Goal: Information Seeking & Learning: Learn about a topic

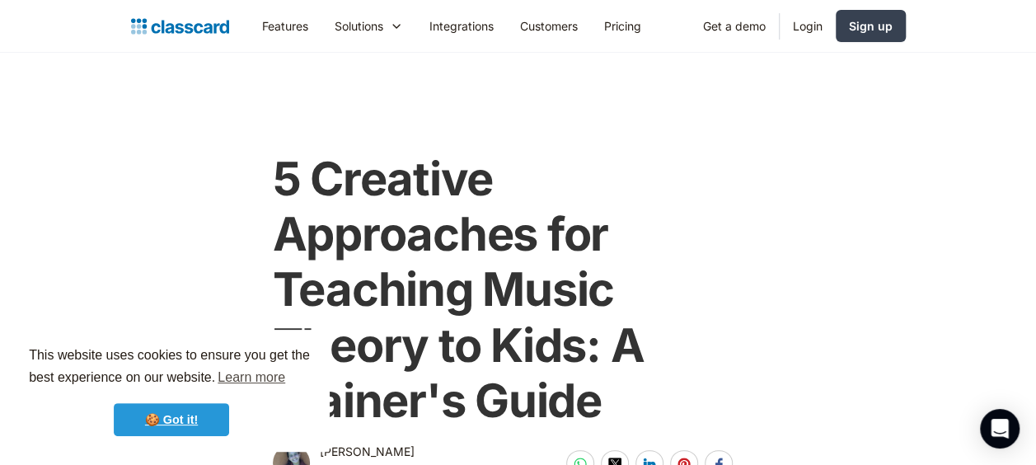
click at [176, 415] on link "🍪 Got it!" at bounding box center [171, 419] width 115 height 33
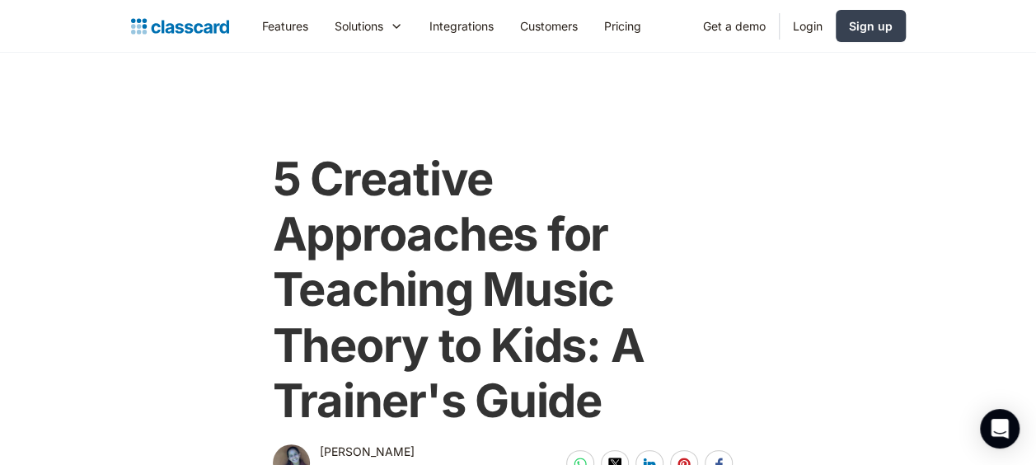
click at [42, 216] on main "5 Creative Approaches for Teaching Music Theory to Kids: A Trainer's Guide [PER…" at bounding box center [518, 269] width 1036 height 432
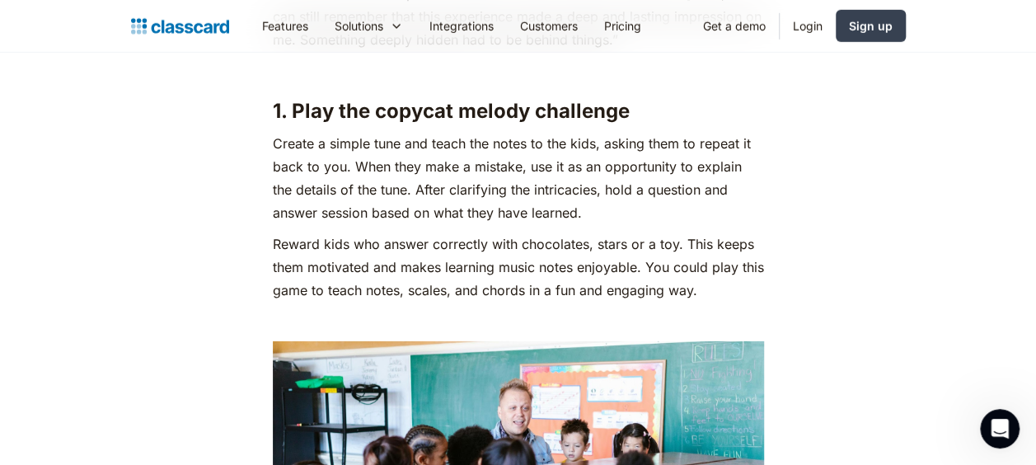
scroll to position [2406, 0]
drag, startPoint x: 295, startPoint y: 130, endPoint x: 725, endPoint y: 315, distance: 468.0
copy div "Play the copycat melody challenge Create a simple tune and teach the notes to t…"
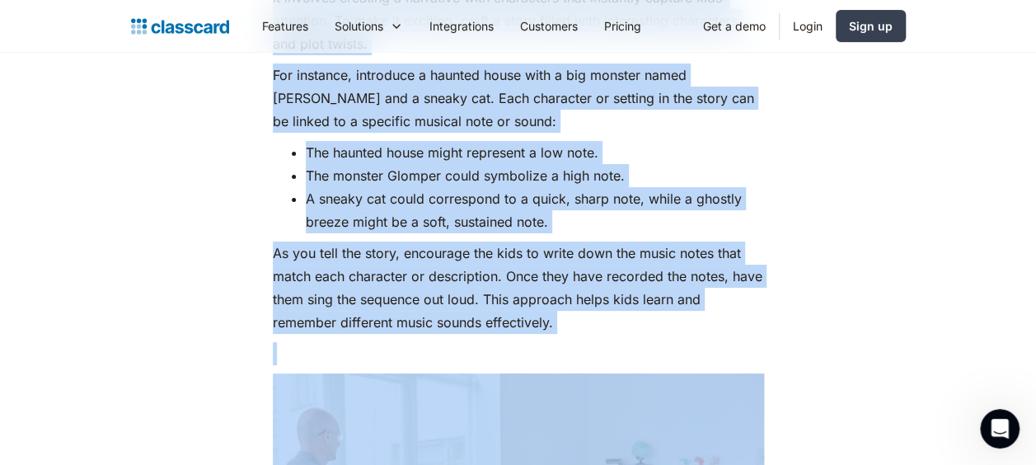
scroll to position [3199, 0]
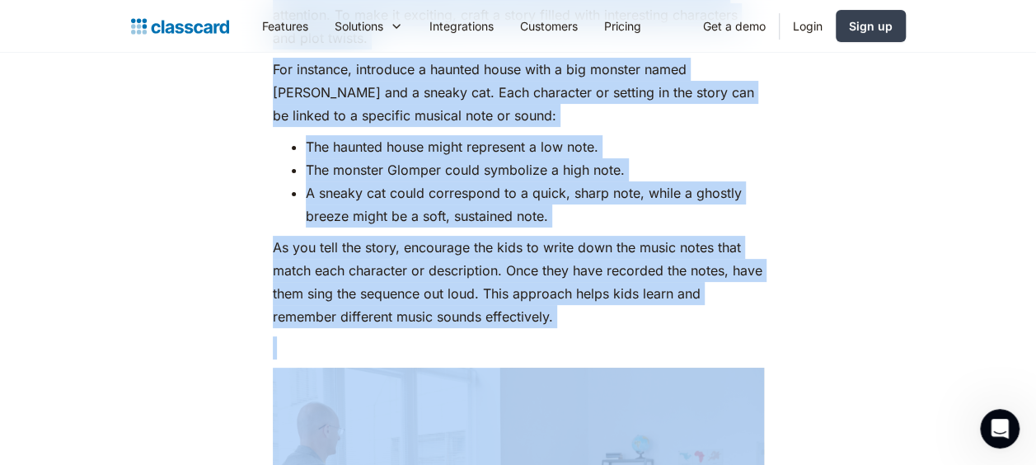
drag, startPoint x: 294, startPoint y: 120, endPoint x: 601, endPoint y: 348, distance: 381.7
copy div "Narrate a story with twists Storytelling is one of the most enjoyable ways to t…"
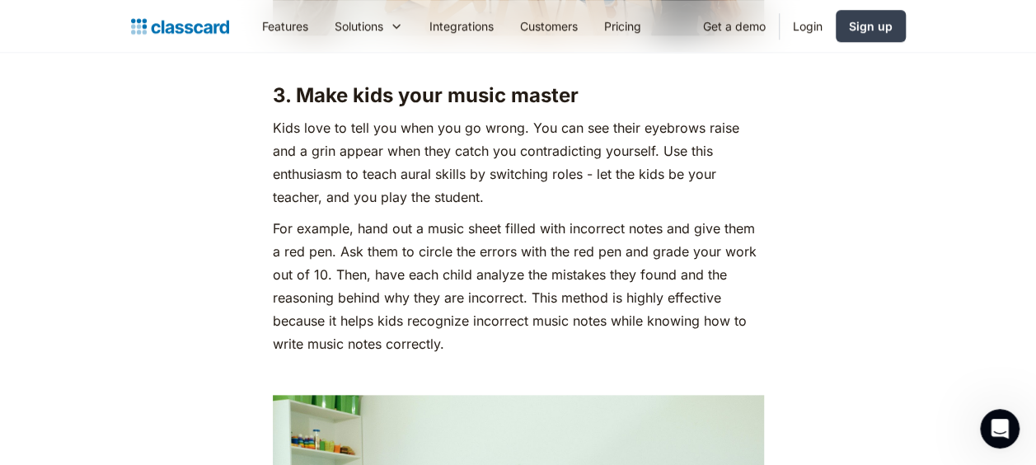
scroll to position [3858, 0]
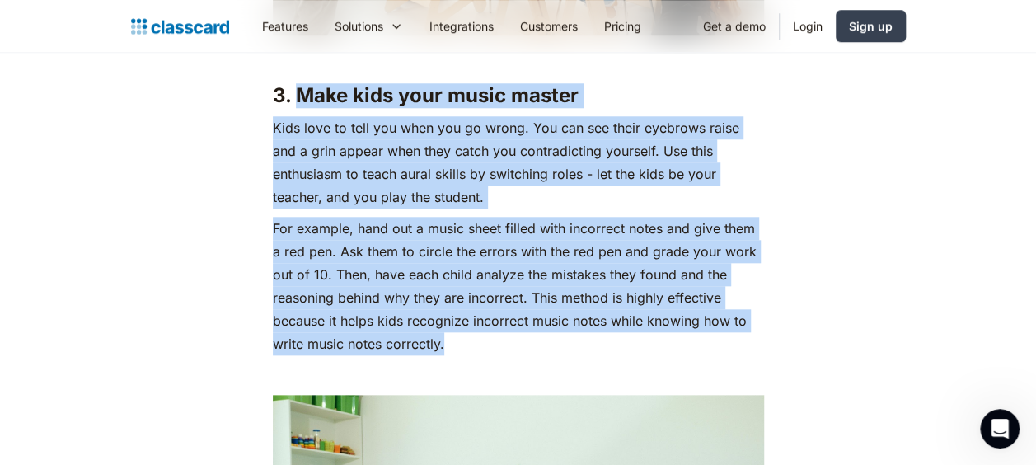
drag, startPoint x: 295, startPoint y: 120, endPoint x: 461, endPoint y: 366, distance: 296.6
copy div "Make kids your music master Kids love to tell you when you go wrong. You can se…"
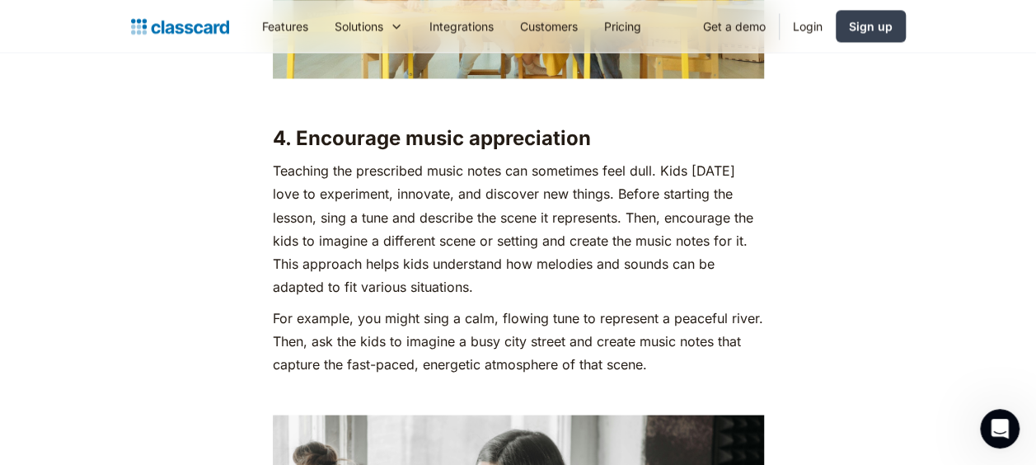
scroll to position [4451, 0]
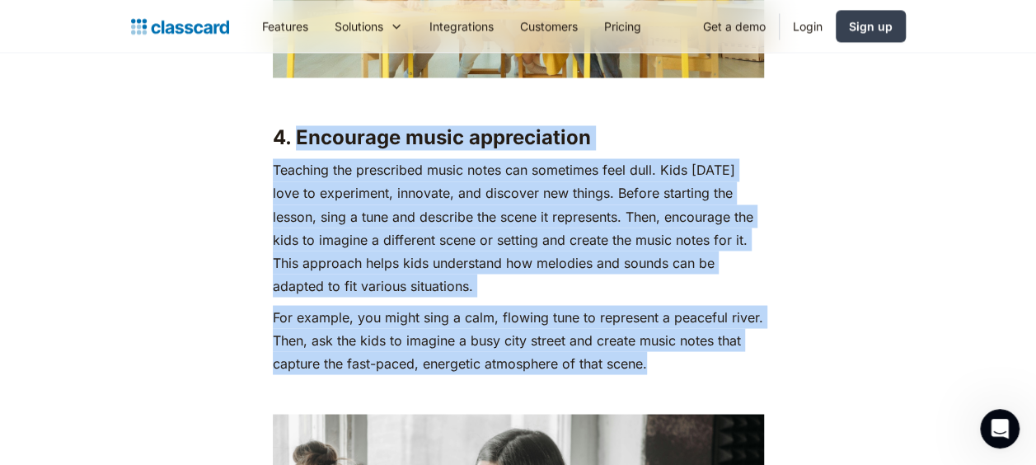
drag, startPoint x: 297, startPoint y: 157, endPoint x: 666, endPoint y: 386, distance: 434.4
click at [666, 386] on div "Music classes at school always seemed like a wonderland to me—the thrill of dis…" at bounding box center [518, 278] width 491 height 7617
copy div "Encourage music appreciation Teaching the prescribed music notes can sometimes …"
click at [224, 381] on div "Music classes at school always seemed like a wonderland to me—the thrill of dis…" at bounding box center [518, 288] width 791 height 7637
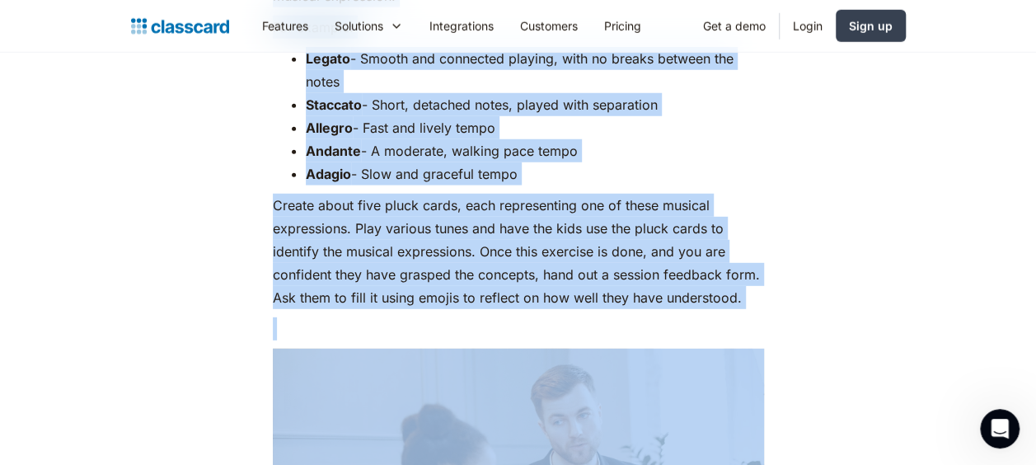
scroll to position [5418, 0]
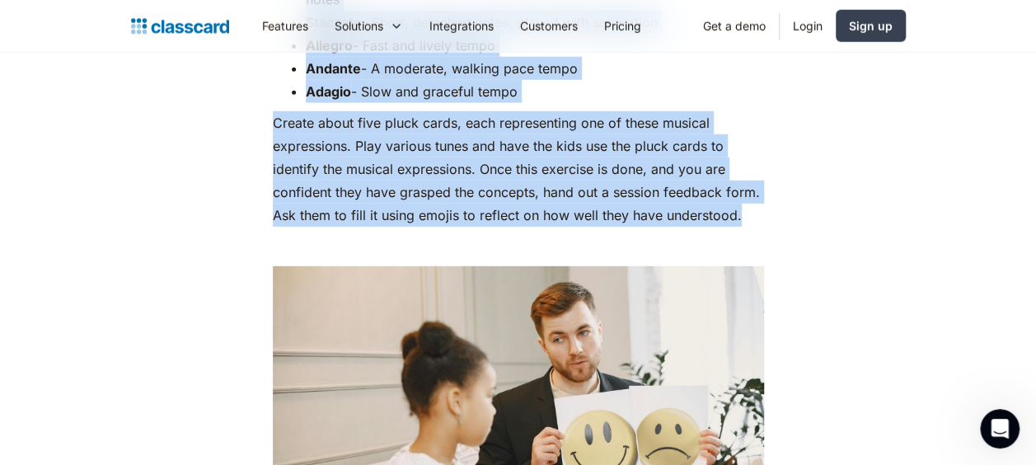
drag, startPoint x: 295, startPoint y: 161, endPoint x: 756, endPoint y: 246, distance: 468.2
copy div "Bring on the pluck cards Learning musical expressions can sometimes be challeng…"
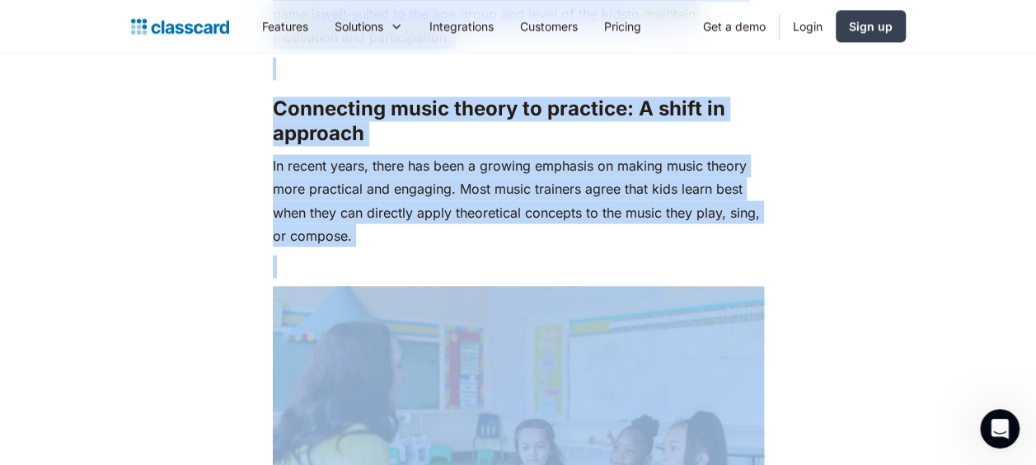
scroll to position [7646, 0]
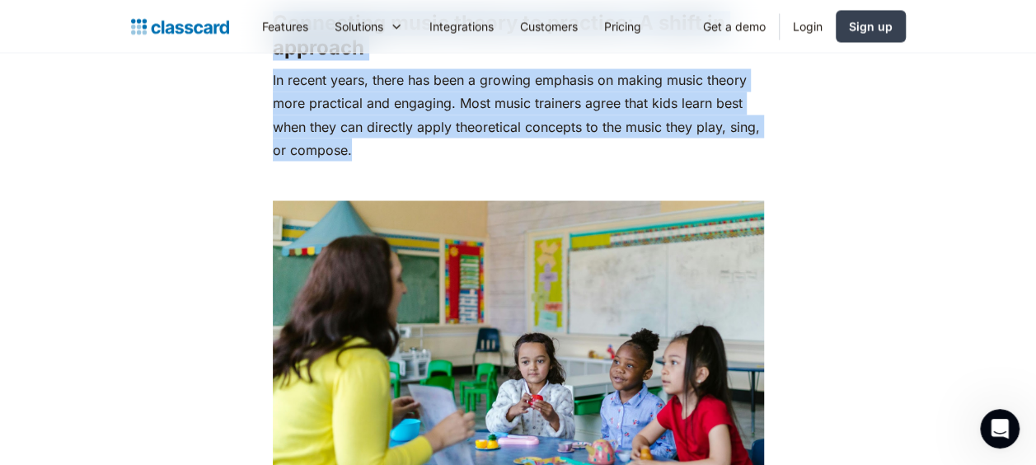
drag, startPoint x: 307, startPoint y: 177, endPoint x: 432, endPoint y: 184, distance: 125.4
copy div "Loremi dol sitam co adipi elitse doeiusmo Temporin utl etd magna aliqua enimadm…"
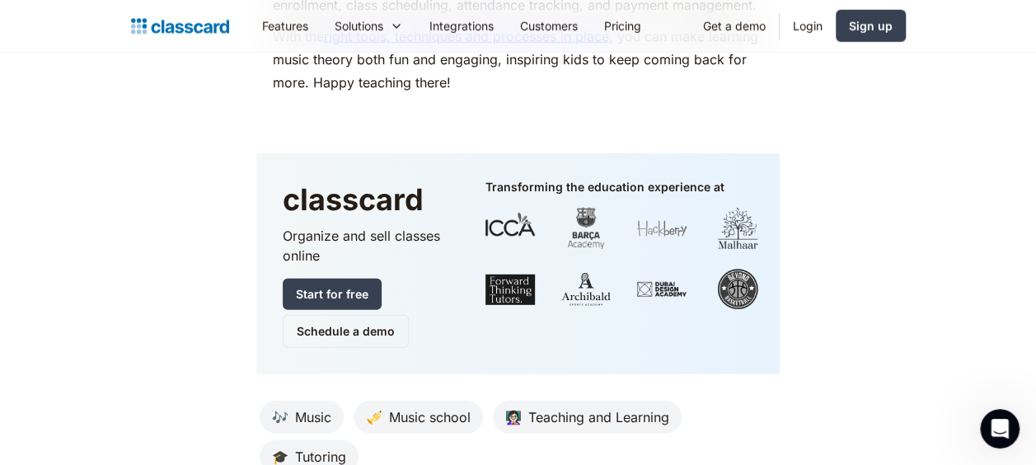
scroll to position [8470, 0]
